Goal: Task Accomplishment & Management: Complete application form

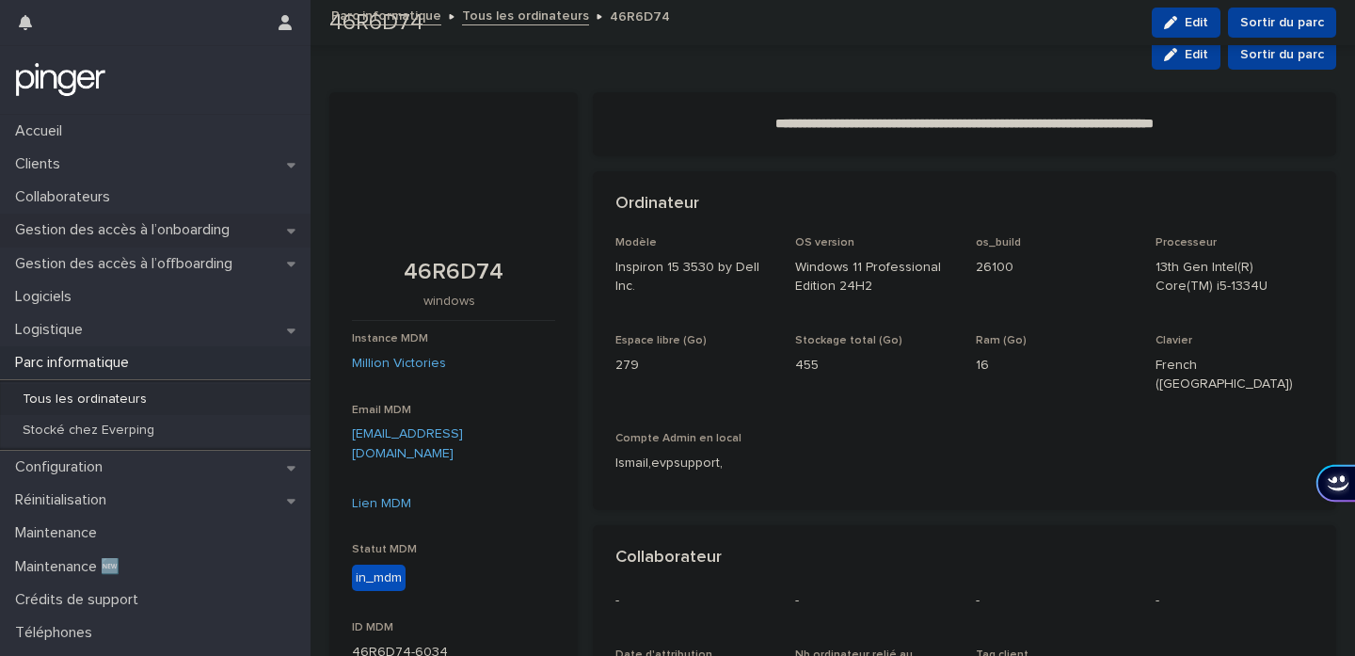
scroll to position [150, 0]
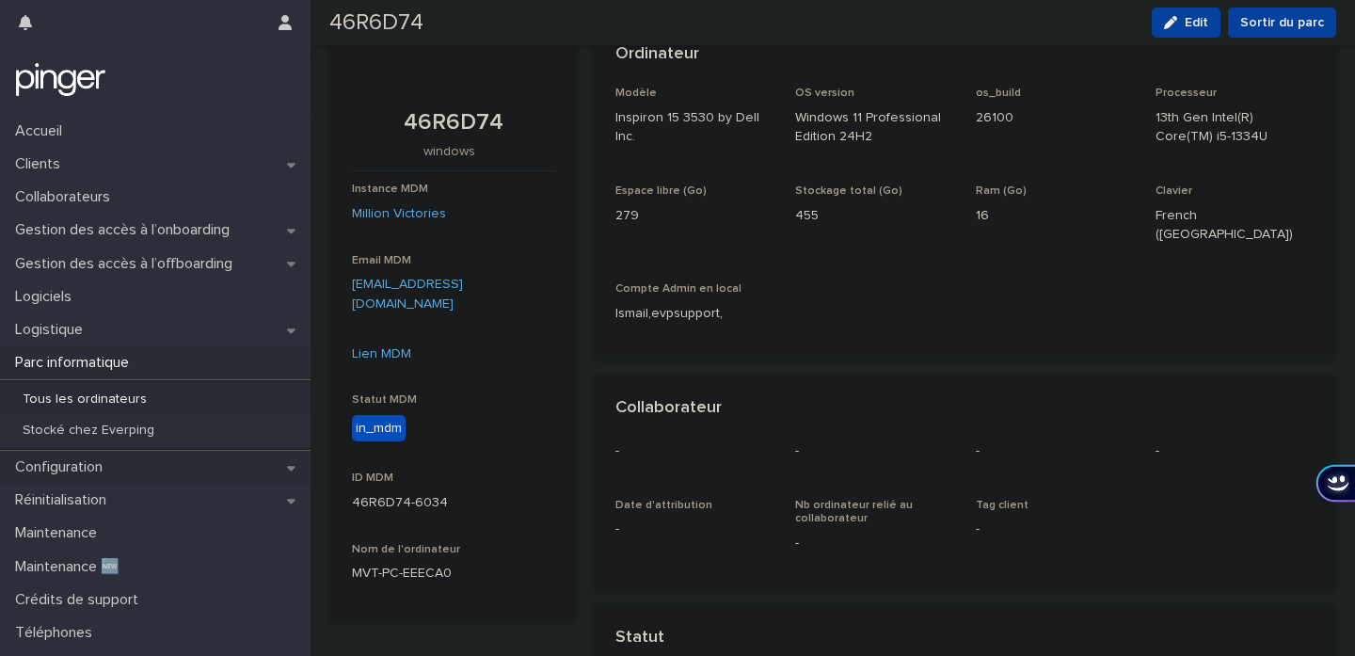
click at [154, 470] on div "Configuration" at bounding box center [155, 467] width 311 height 33
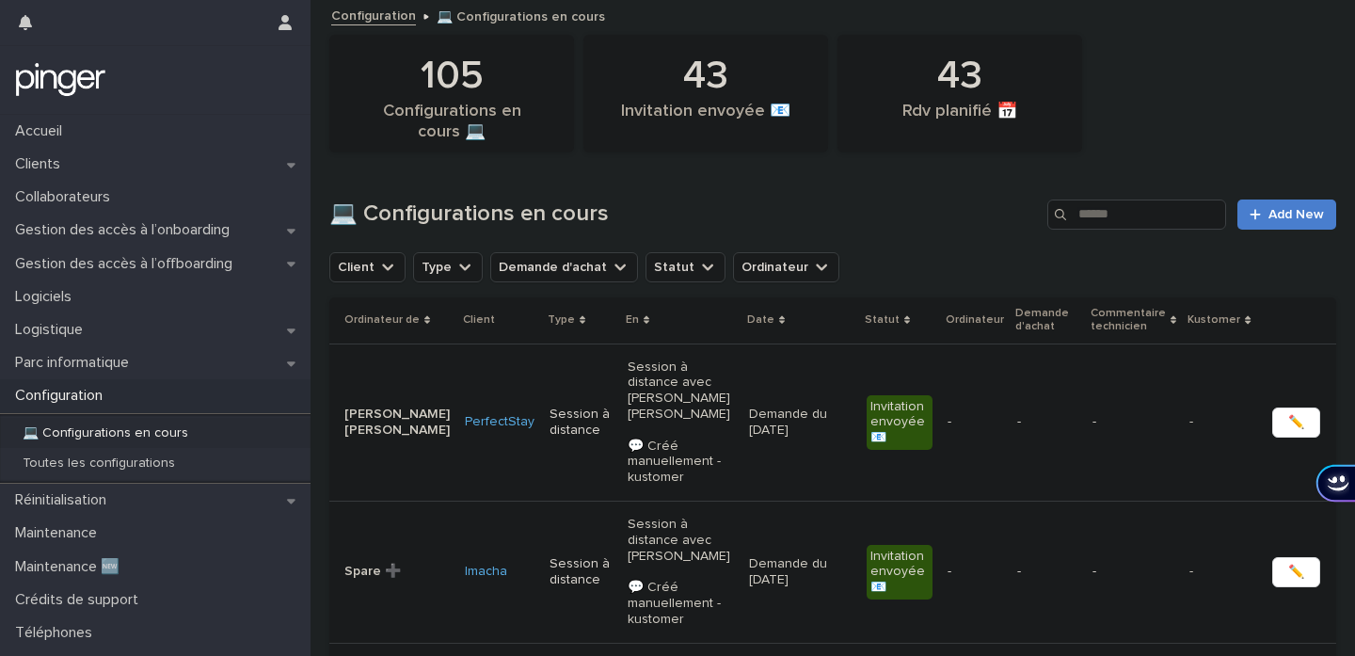
click at [1301, 211] on span "Add New" at bounding box center [1297, 214] width 56 height 13
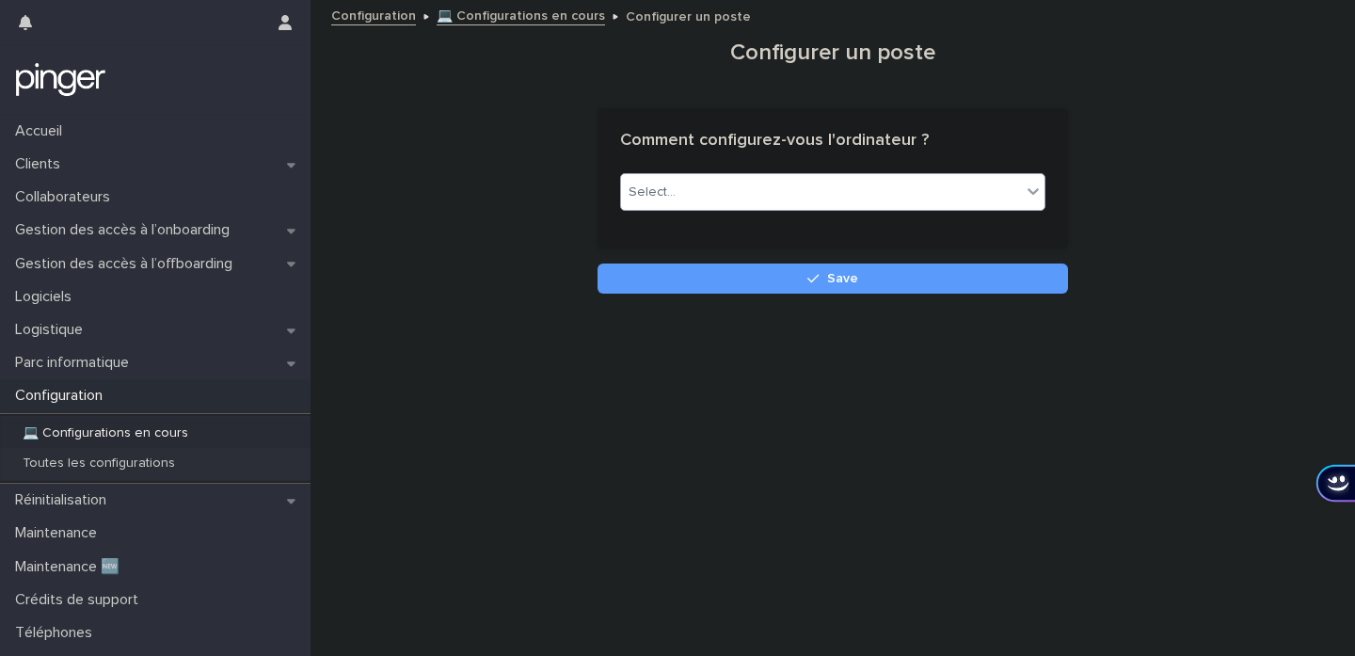
click at [872, 182] on div "Select..." at bounding box center [821, 192] width 400 height 31
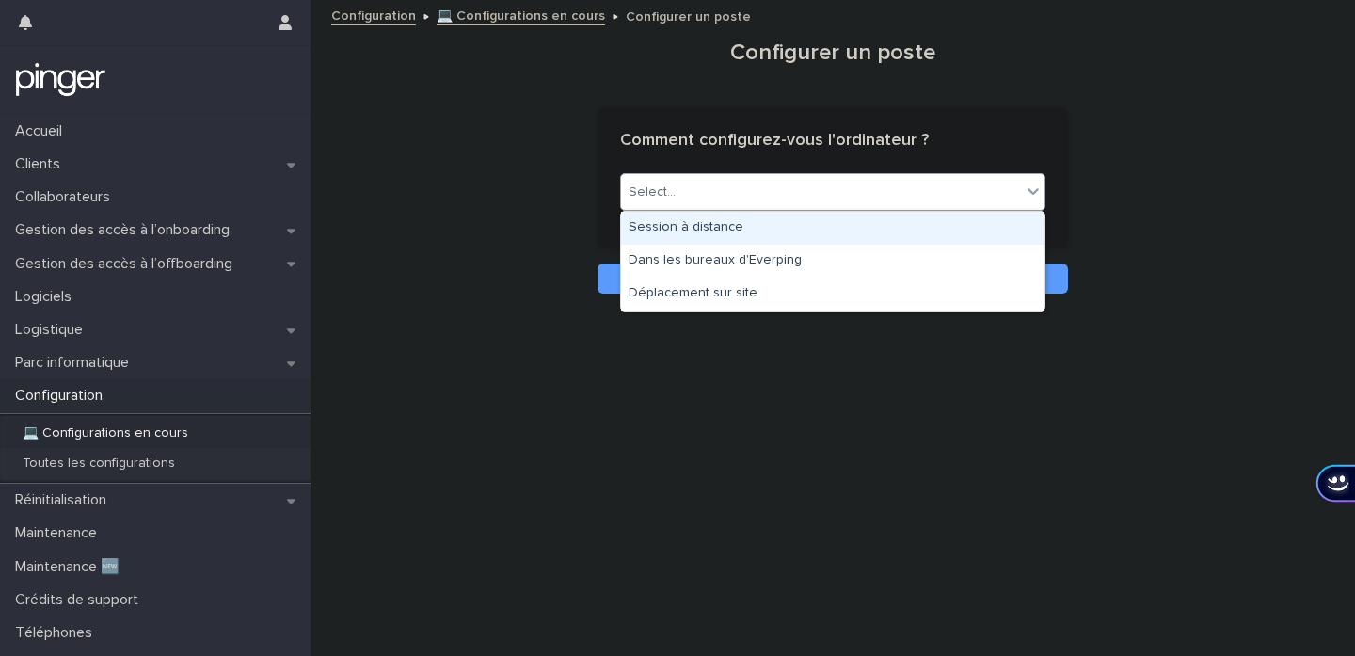
click at [829, 230] on div "Session à distance" at bounding box center [833, 228] width 424 height 33
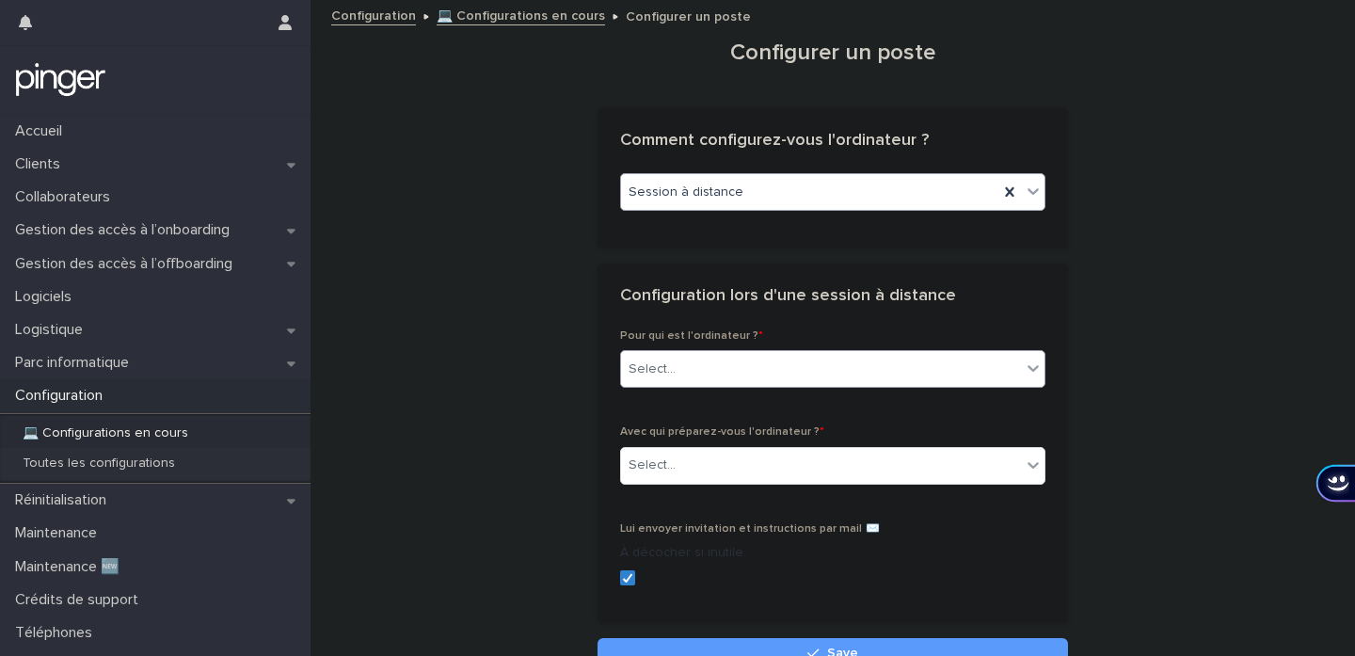
click at [807, 362] on div "Select..." at bounding box center [821, 369] width 400 height 31
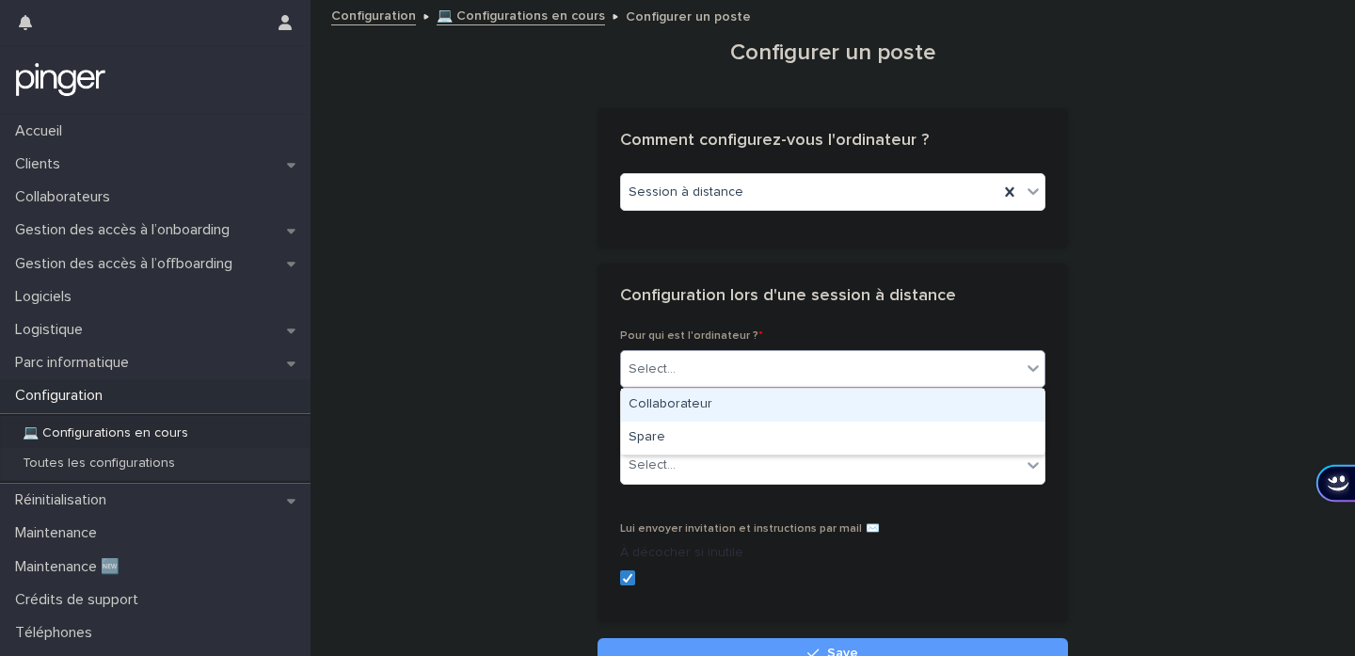
click at [763, 398] on div "Collaborateur" at bounding box center [833, 405] width 424 height 33
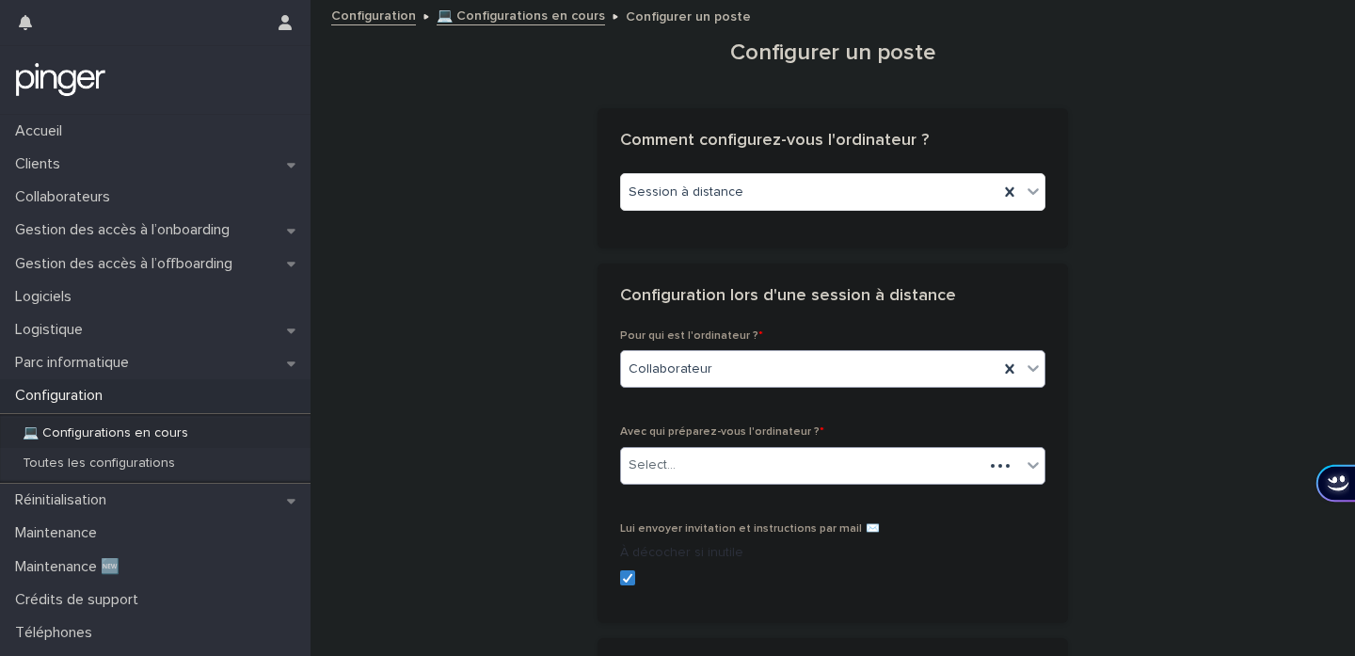
click at [745, 459] on div "Select..." at bounding box center [802, 465] width 362 height 31
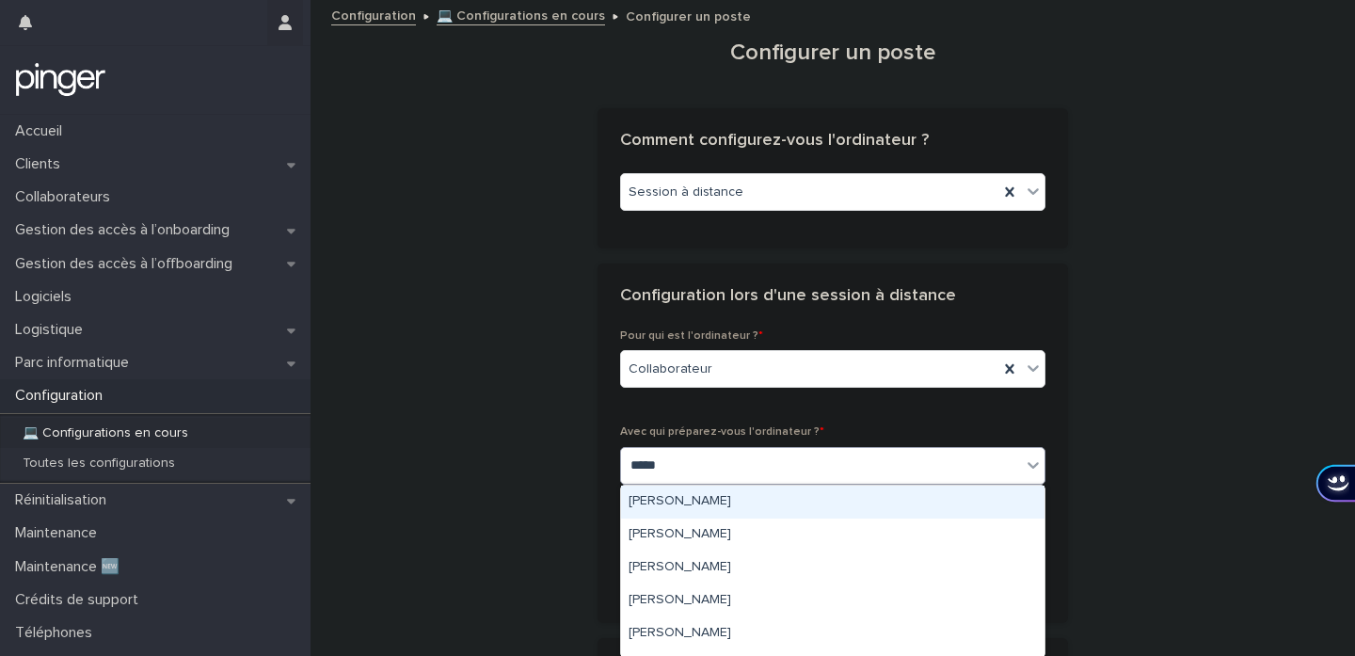
type input "*****"
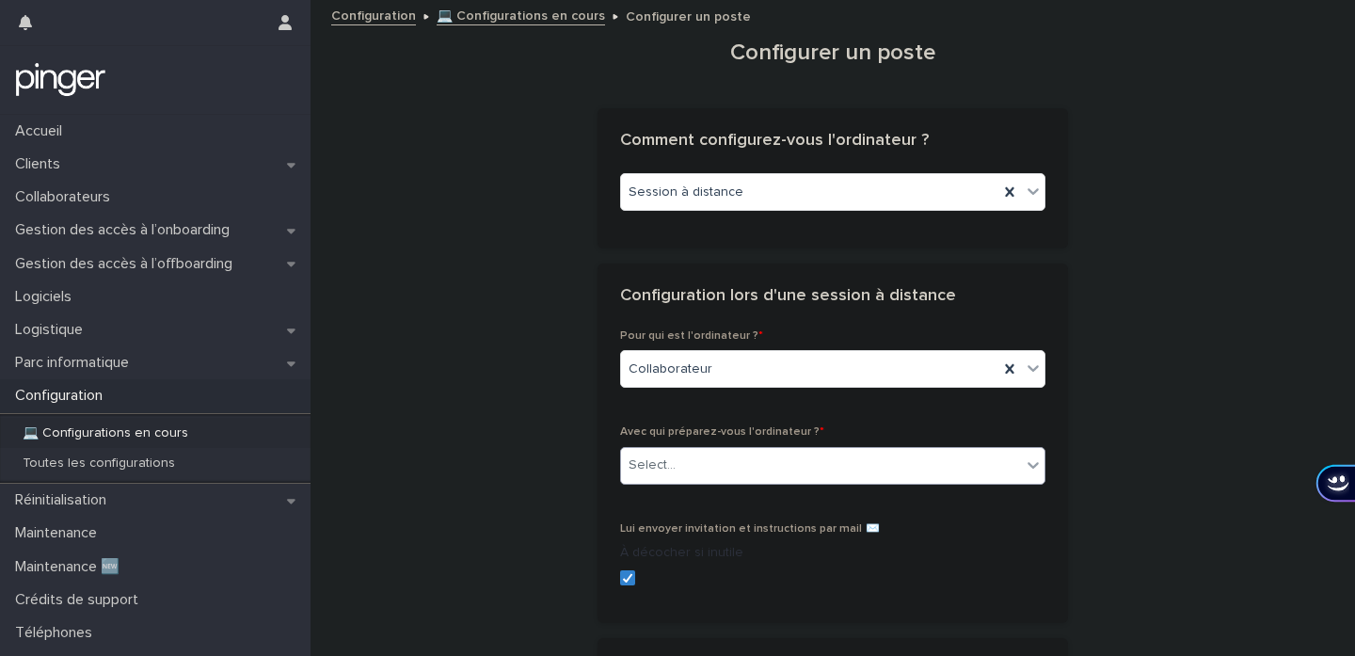
click at [730, 481] on div "Select..." at bounding box center [832, 466] width 425 height 38
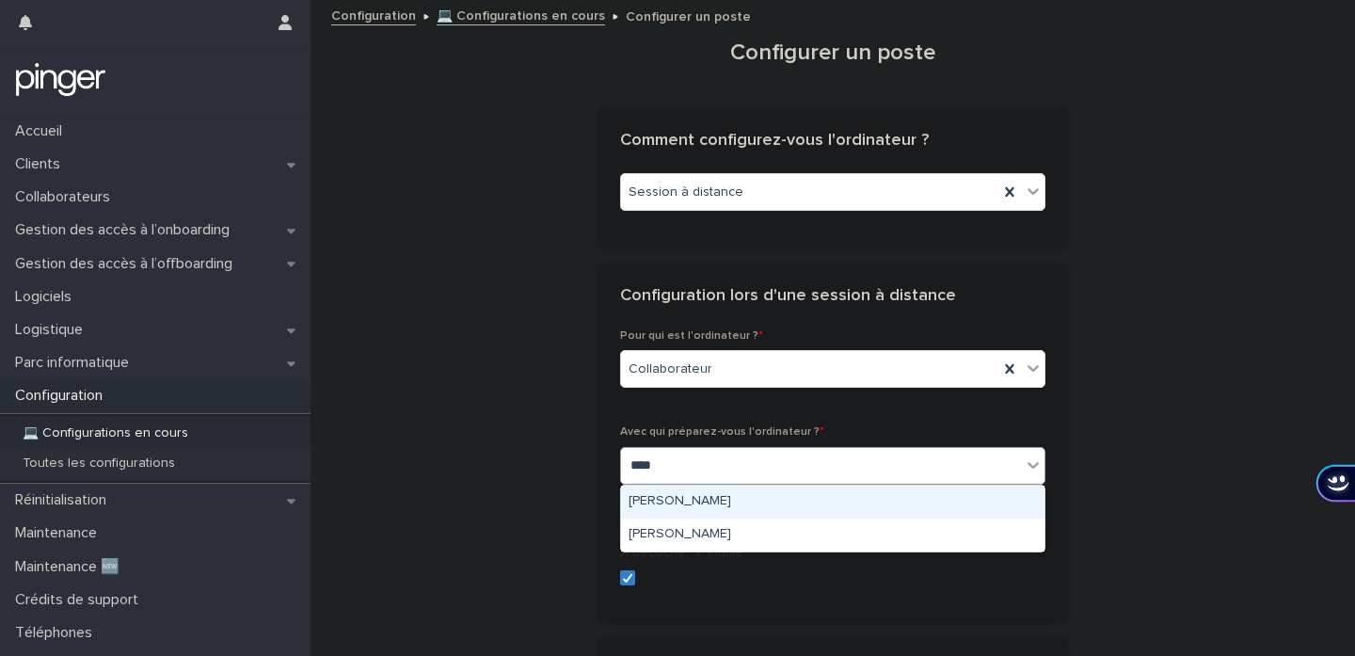
type input "*****"
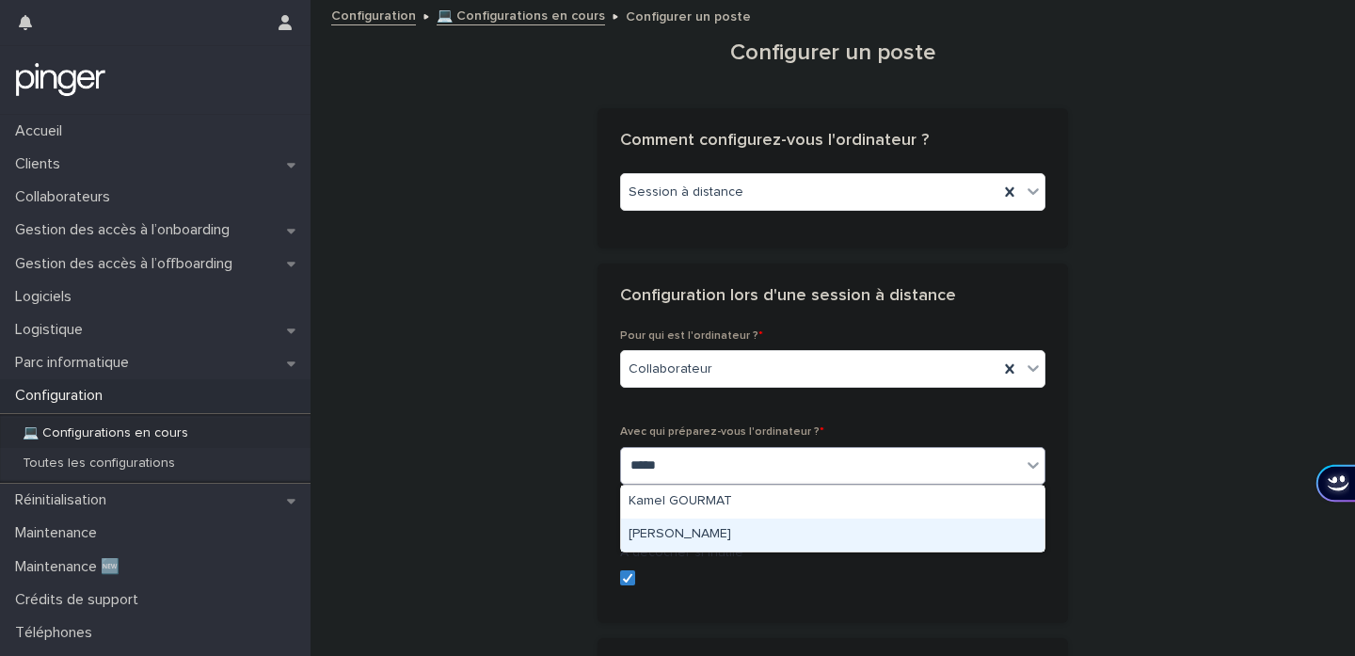
click at [729, 534] on div "[PERSON_NAME]" at bounding box center [833, 535] width 424 height 33
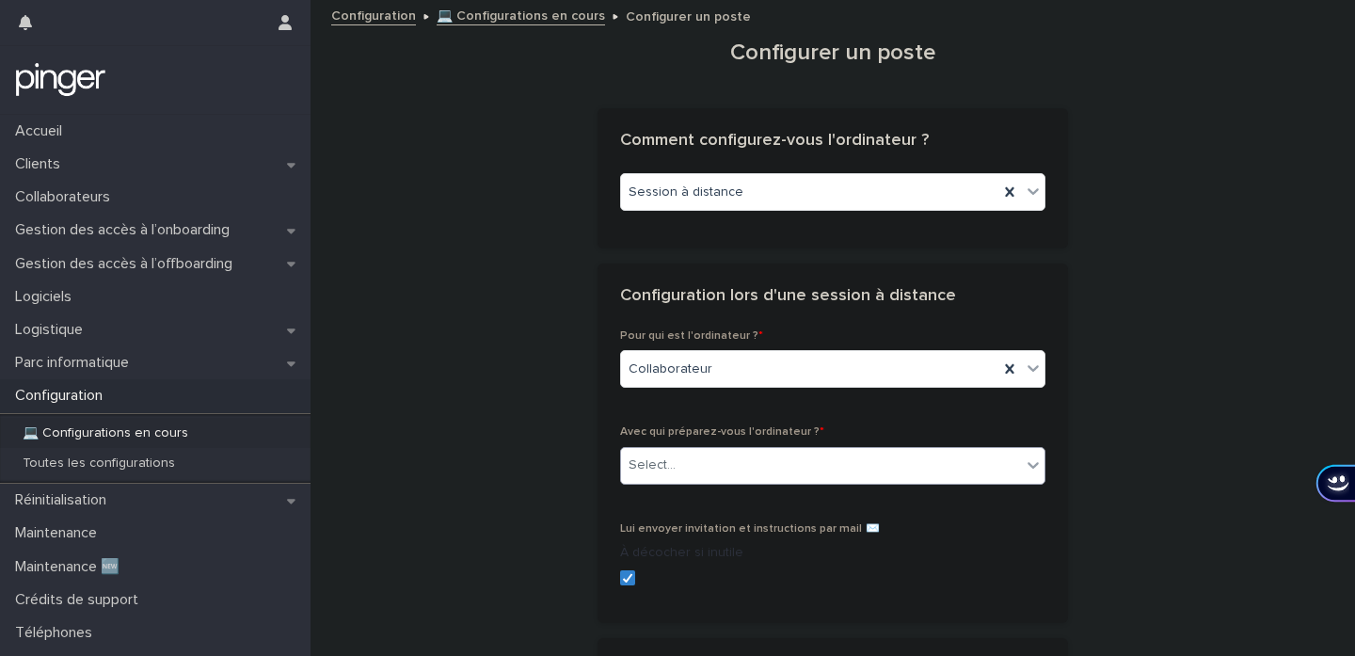
scroll to position [262, 0]
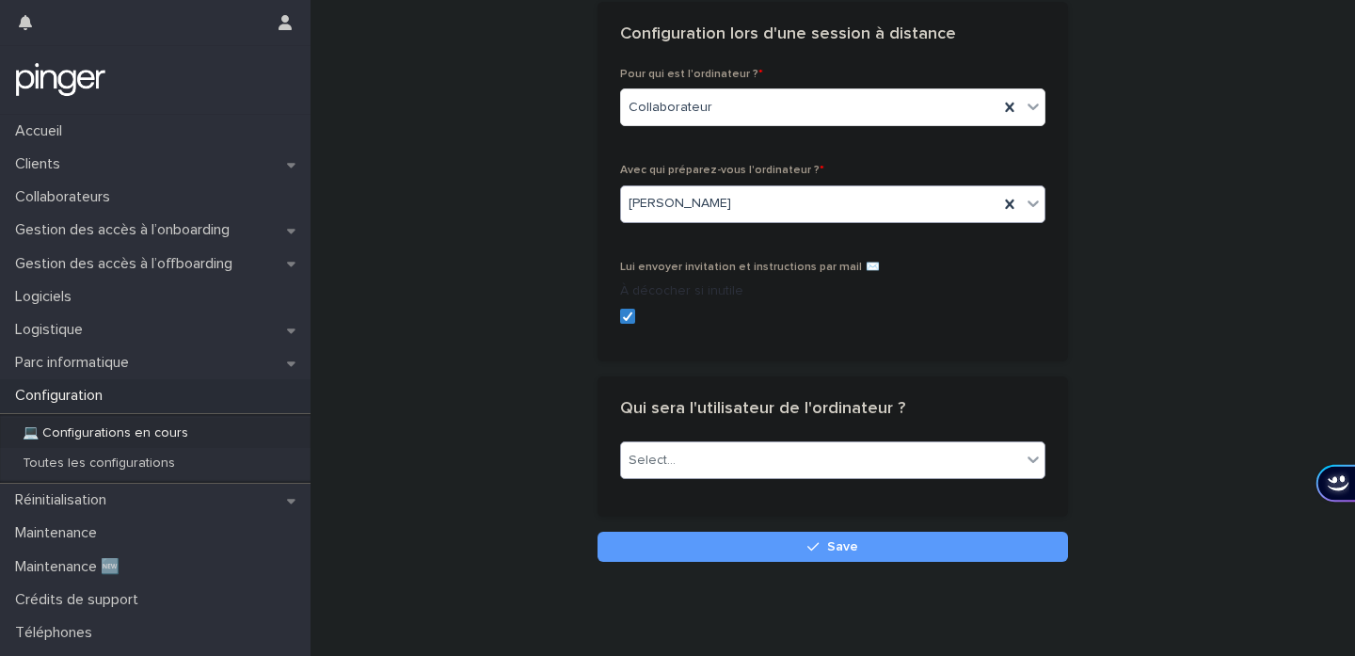
click at [717, 460] on div "Select..." at bounding box center [821, 460] width 400 height 31
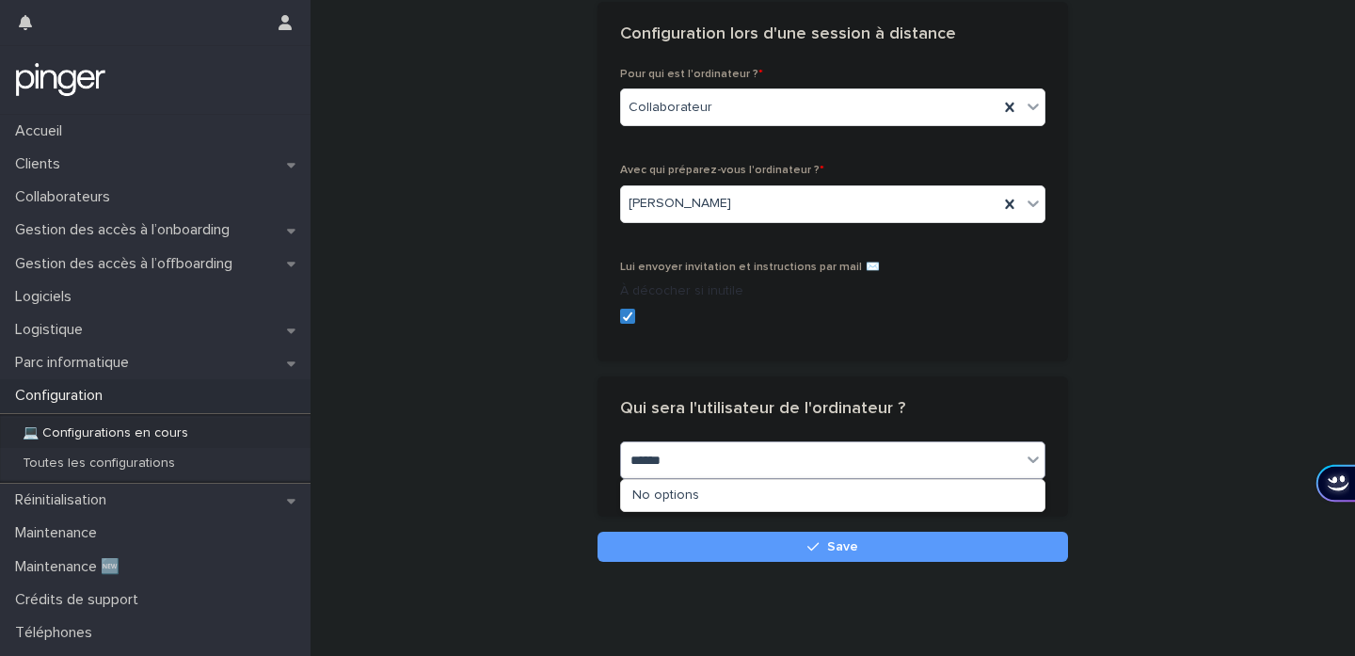
type input "*******"
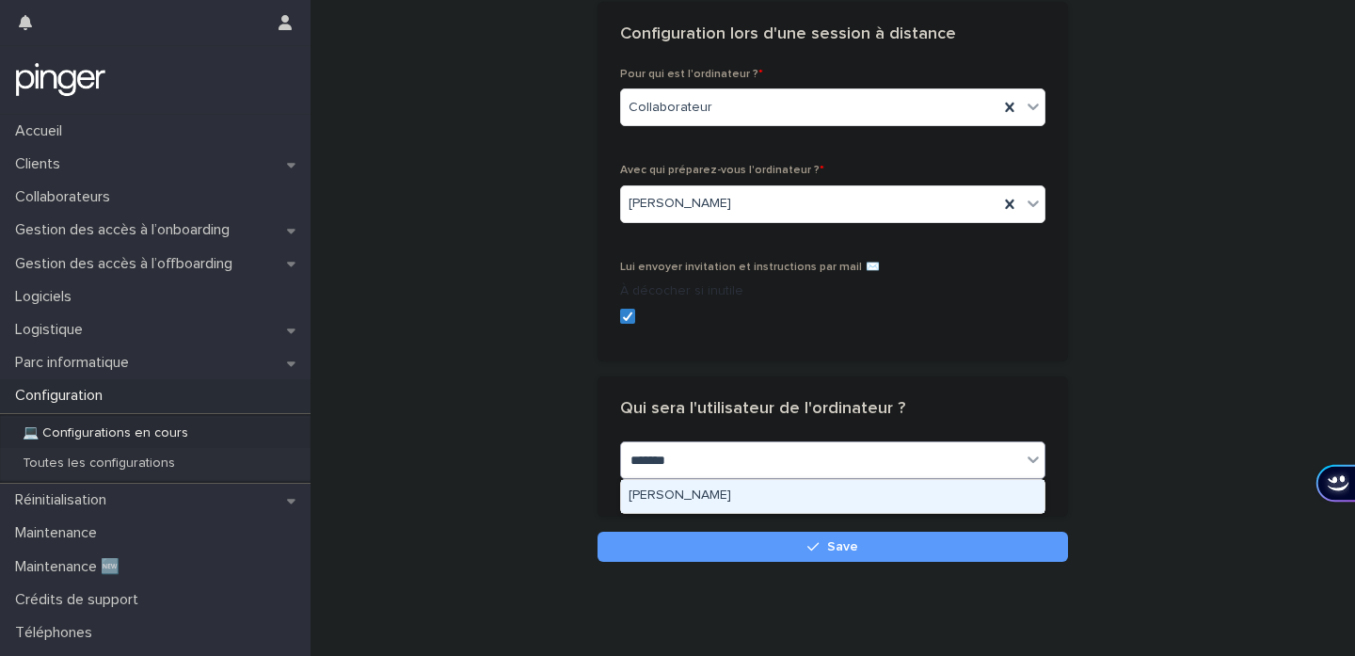
click at [729, 498] on div "[PERSON_NAME]" at bounding box center [833, 496] width 424 height 33
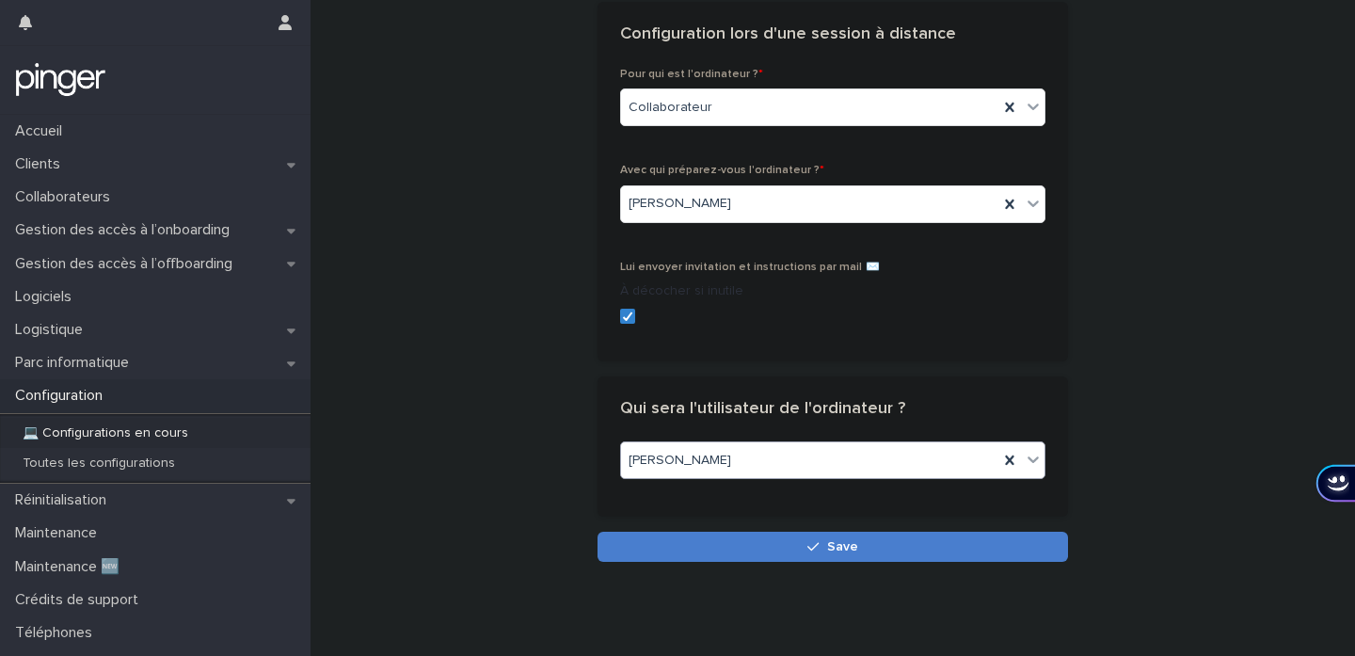
click at [731, 540] on button "Save" at bounding box center [833, 547] width 471 height 30
